Goal: Information Seeking & Learning: Learn about a topic

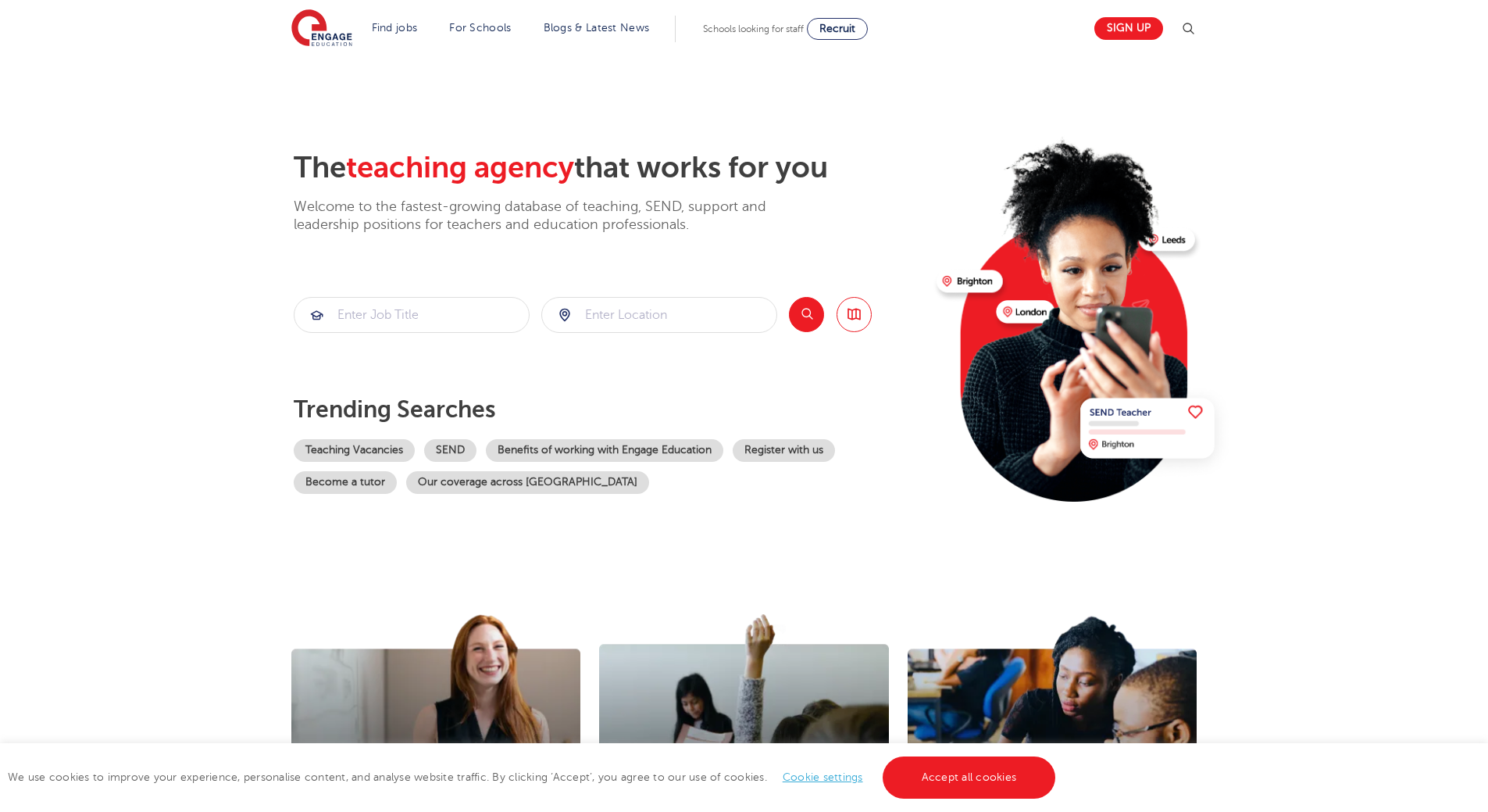
click at [564, 313] on div at bounding box center [659, 315] width 235 height 34
click at [627, 314] on input "search" at bounding box center [659, 315] width 235 height 34
click at [594, 407] on li "Norfolk" at bounding box center [659, 392] width 223 height 31
type input "Norfolk"
click at [448, 314] on input "search" at bounding box center [412, 315] width 235 height 34
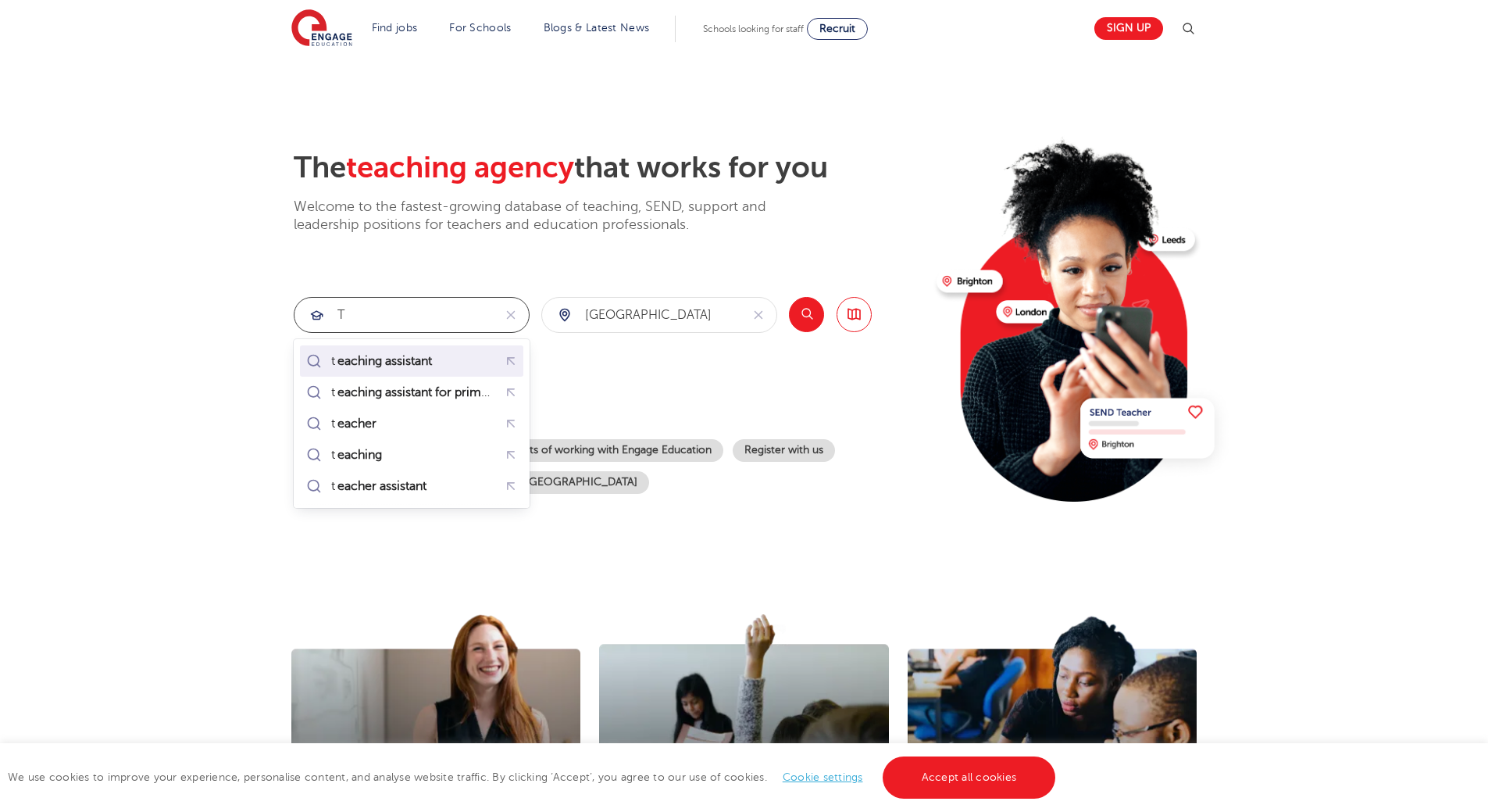
click at [409, 371] on div "t eaching assistant" at bounding box center [372, 360] width 138 height 22
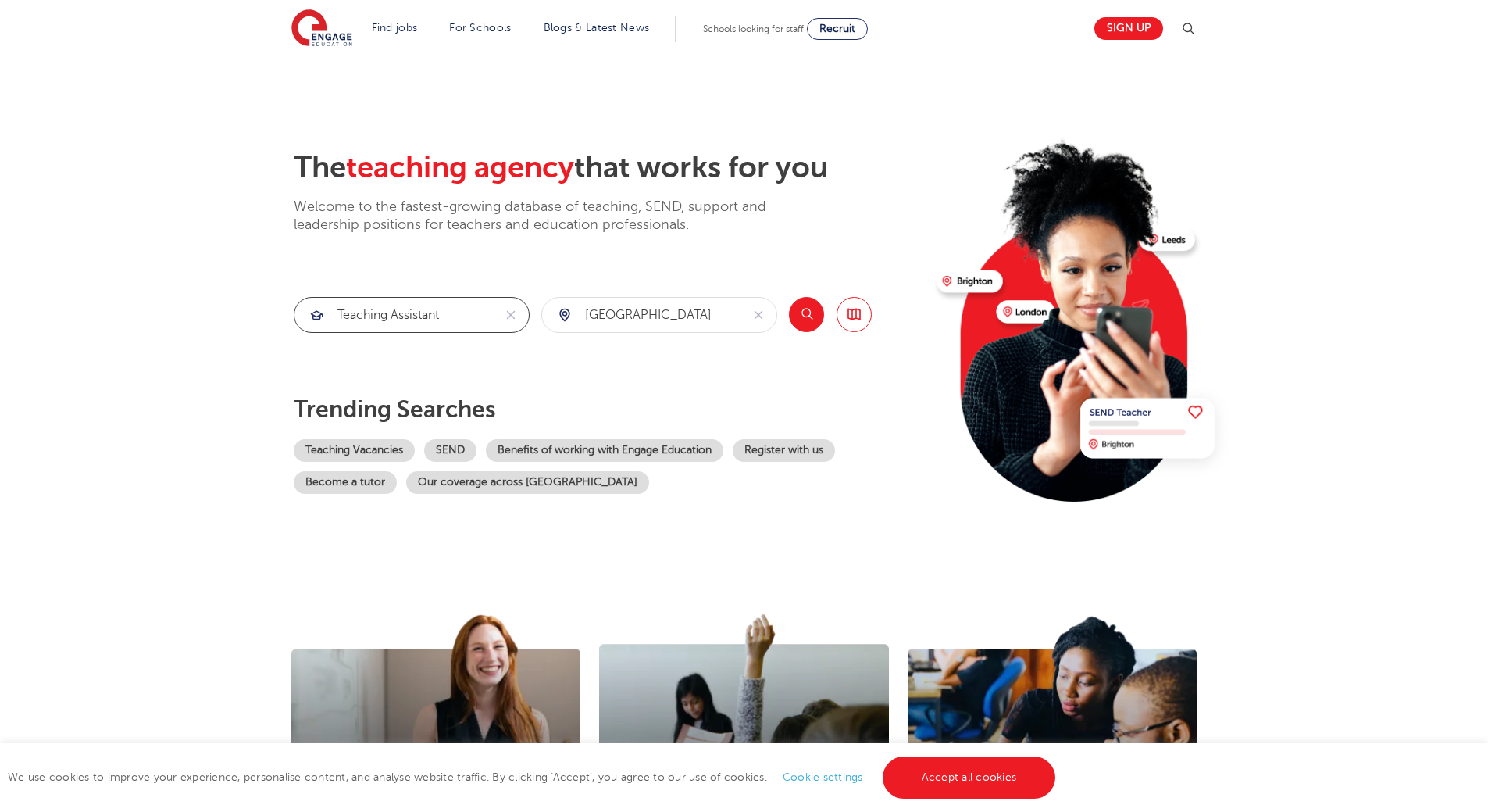
type input "teaching assistant"
click at [810, 318] on button "Search" at bounding box center [806, 314] width 35 height 35
